Goal: Find specific page/section: Find specific page/section

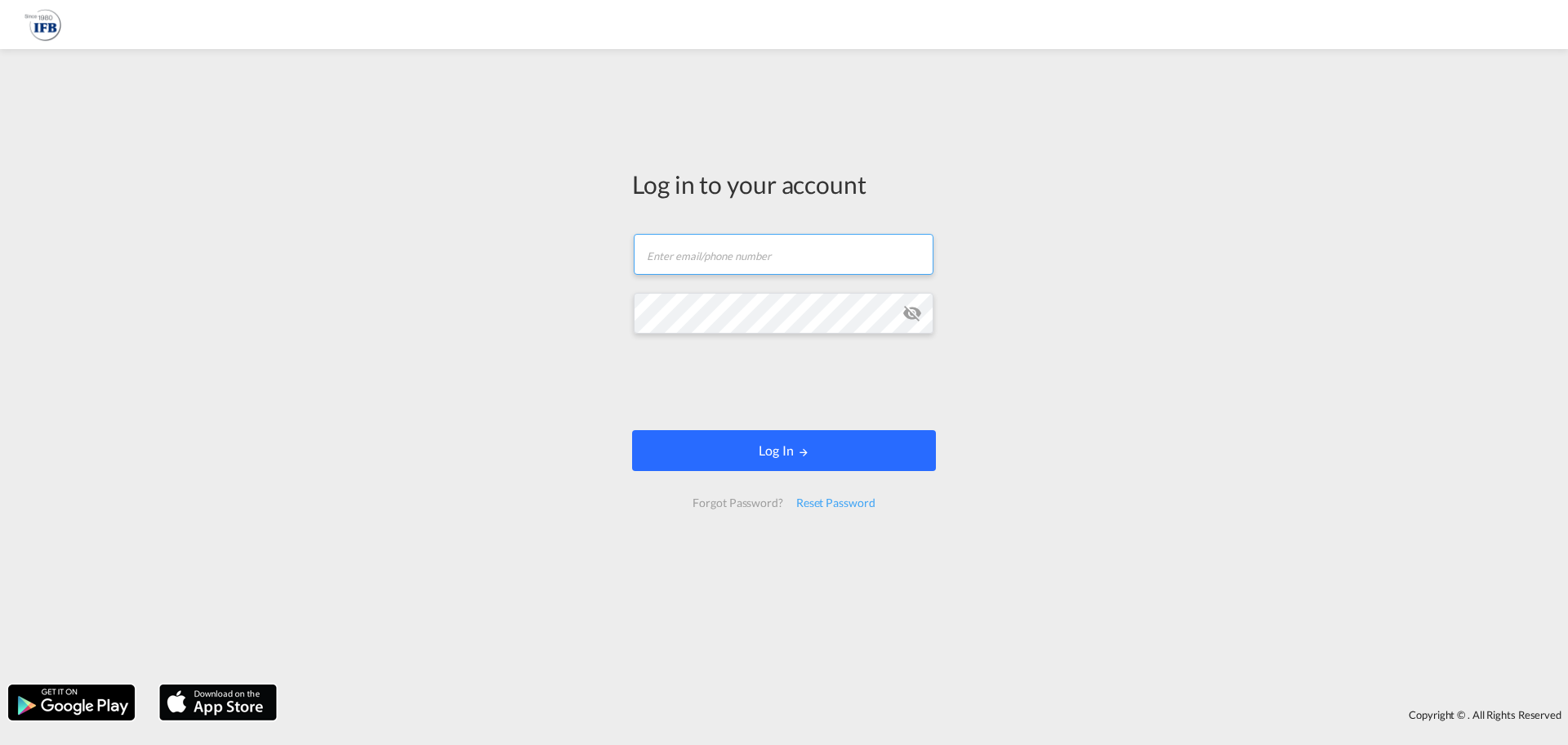
type input "[EMAIL_ADDRESS][PERSON_NAME][DOMAIN_NAME]"
click at [807, 459] on button "Log In" at bounding box center [784, 450] width 304 height 41
